Goal: Task Accomplishment & Management: Manage account settings

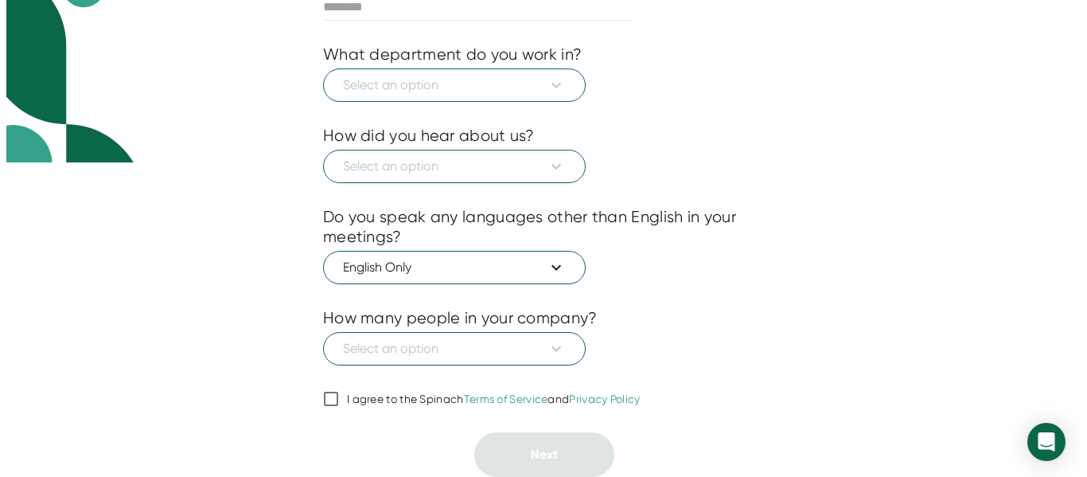
scroll to position [133, 0]
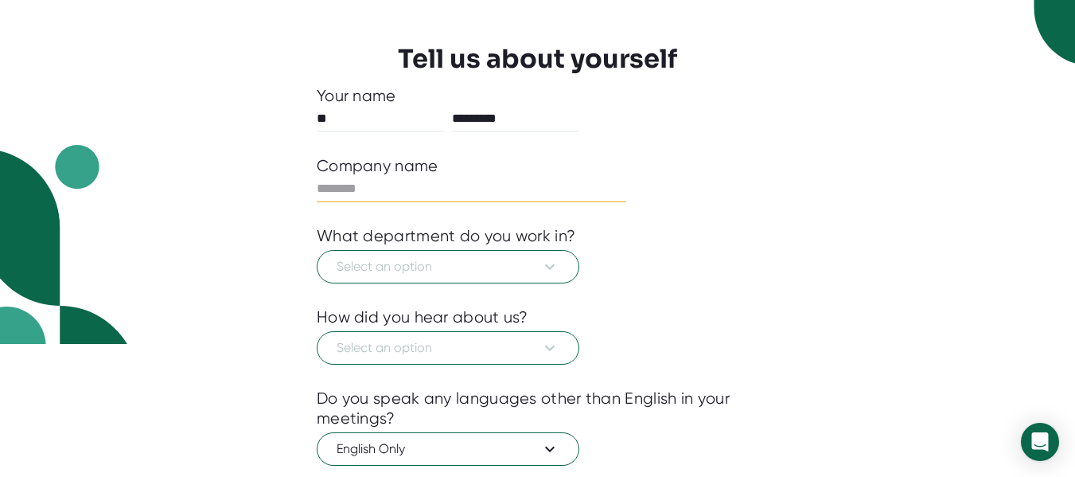
click at [464, 188] on input "text" at bounding box center [472, 188] width 310 height 25
type input "****"
click at [547, 273] on icon at bounding box center [549, 266] width 19 height 19
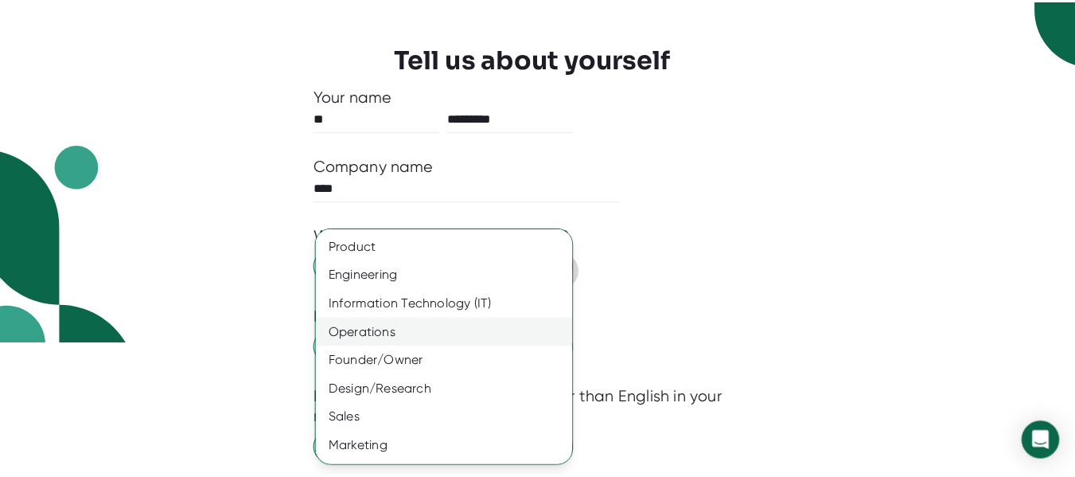
scroll to position [1, 0]
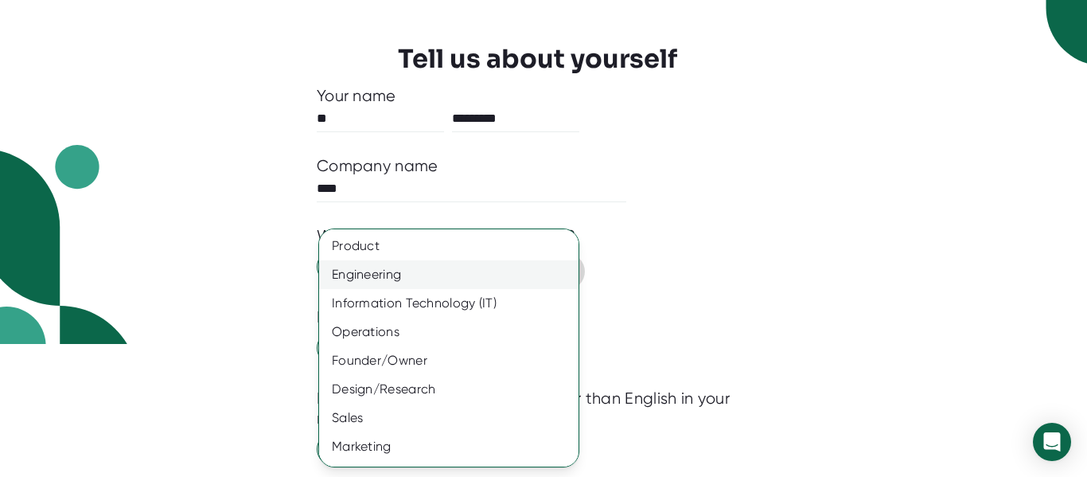
click at [394, 280] on div "Engineering" at bounding box center [454, 274] width 271 height 29
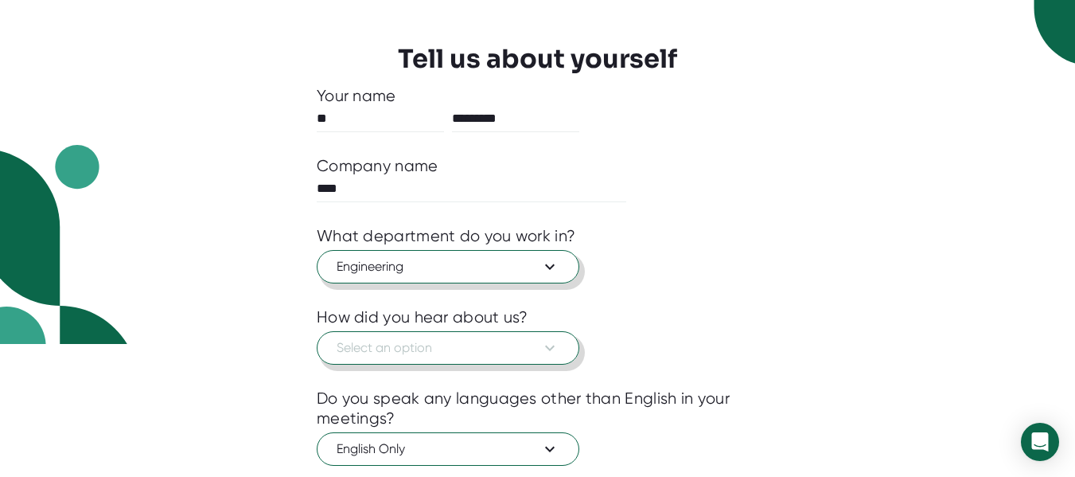
click at [458, 339] on span "Select an option" at bounding box center [448, 347] width 223 height 19
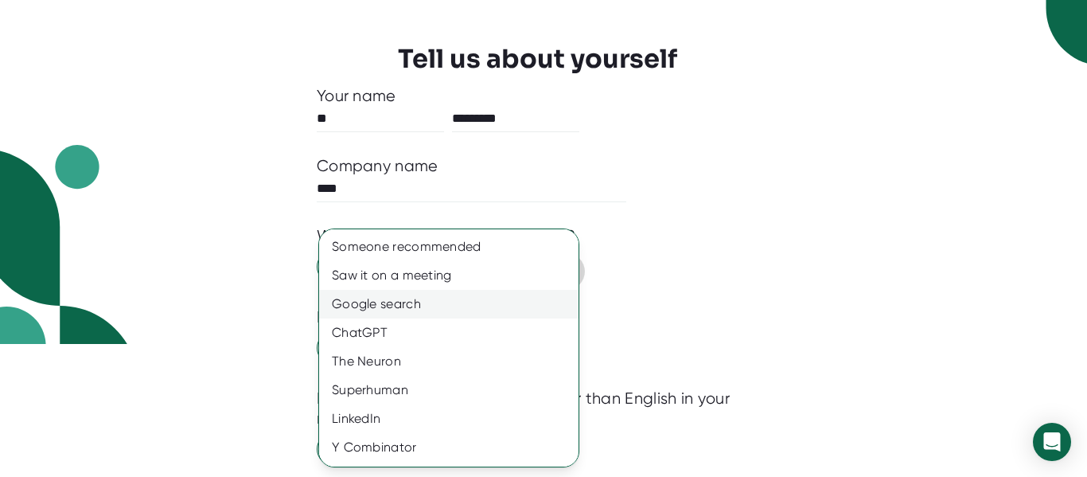
click at [415, 310] on div "Google search" at bounding box center [454, 304] width 271 height 29
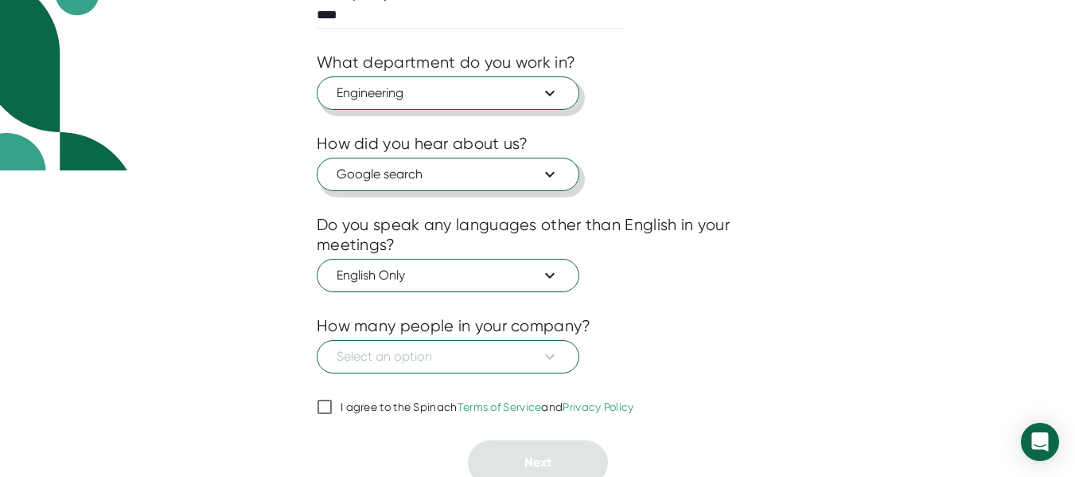
scroll to position [314, 0]
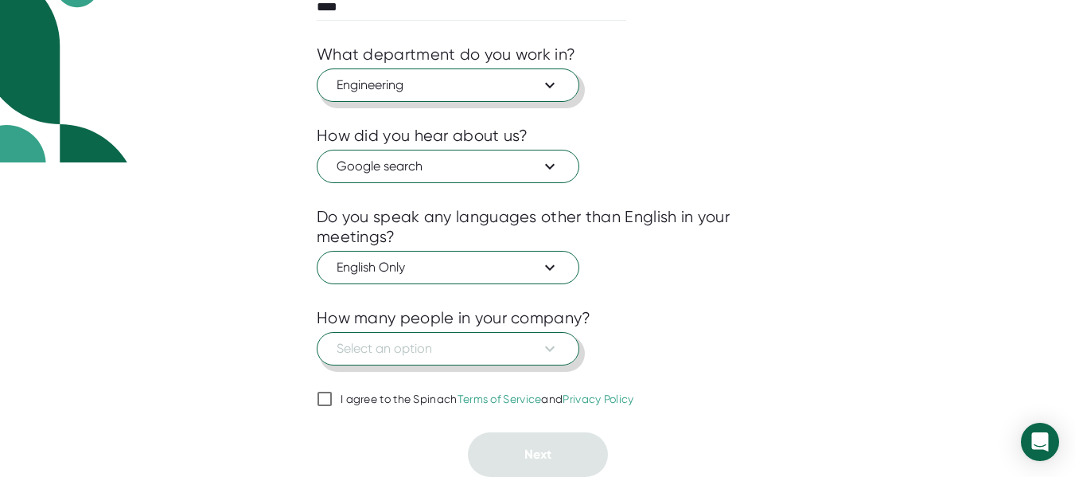
click at [414, 350] on span "Select an option" at bounding box center [448, 348] width 223 height 19
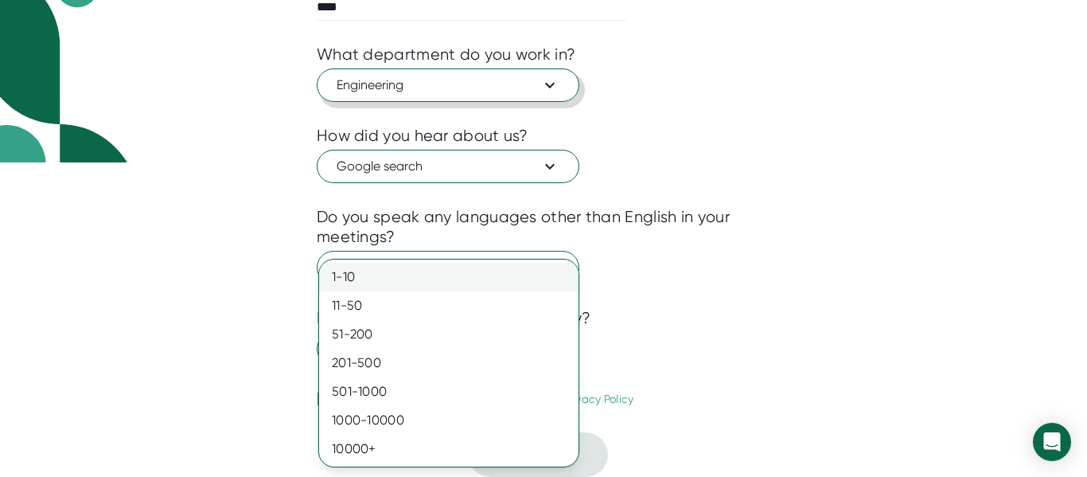
click at [390, 275] on div "1-10" at bounding box center [448, 277] width 259 height 29
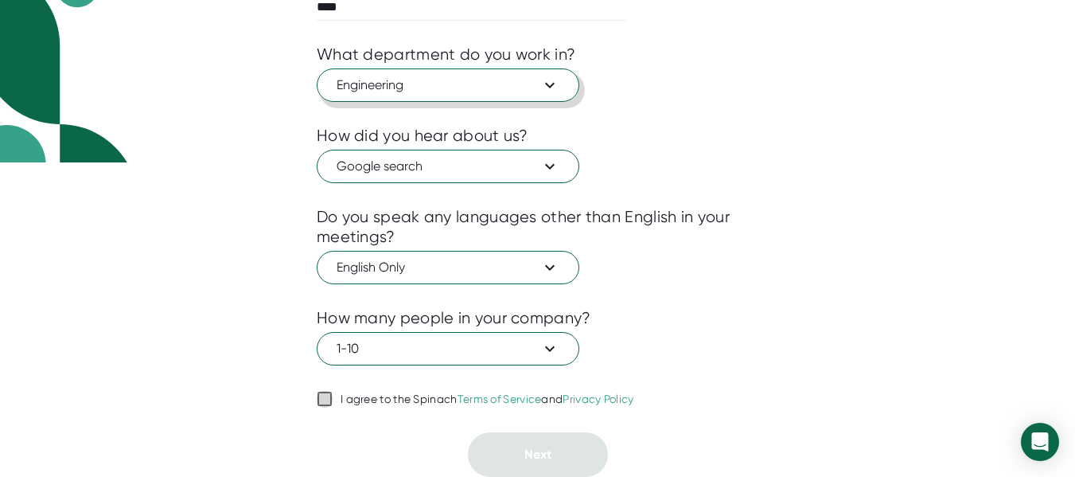
click at [328, 399] on input "I agree to the Spinach Terms of Service and Privacy Policy" at bounding box center [325, 398] width 16 height 19
checkbox input "true"
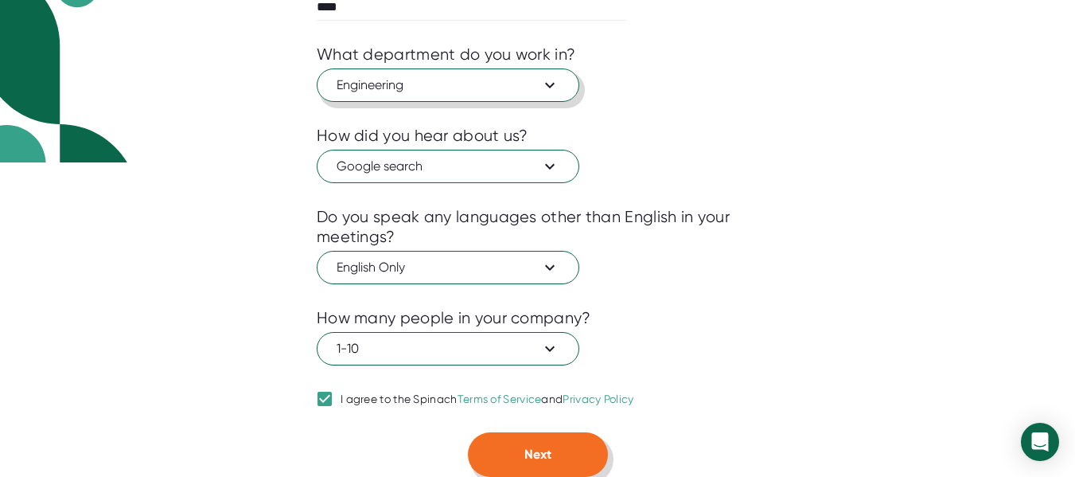
click at [583, 451] on button "Next" at bounding box center [538, 454] width 140 height 45
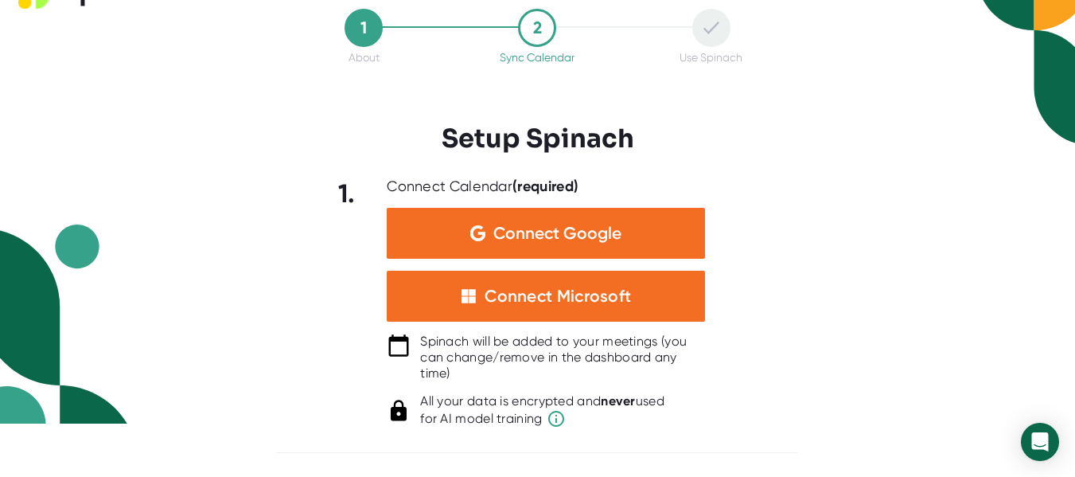
scroll to position [53, 0]
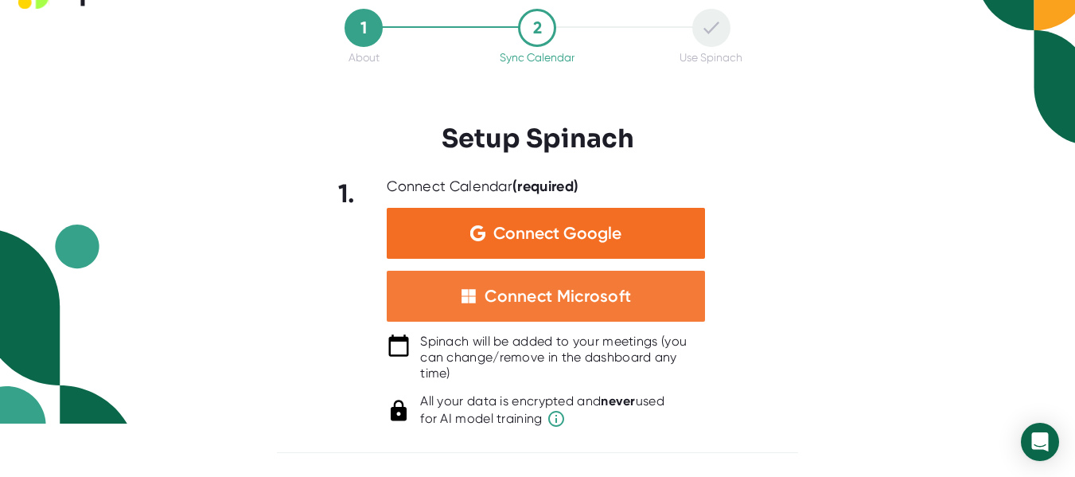
click at [653, 286] on div "Connect Microsoft" at bounding box center [546, 296] width 318 height 51
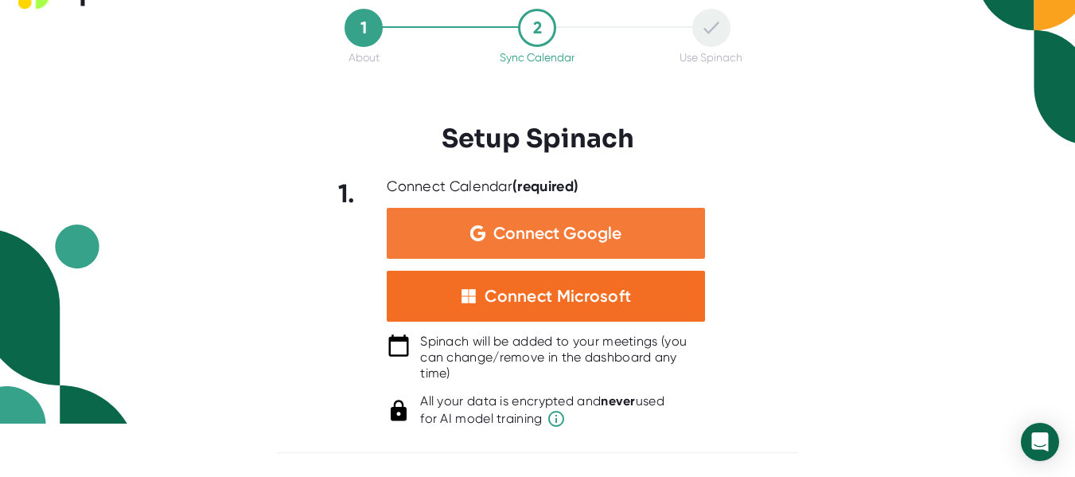
click at [668, 221] on div "Connect Google" at bounding box center [546, 233] width 318 height 51
